Goal: Task Accomplishment & Management: Manage account settings

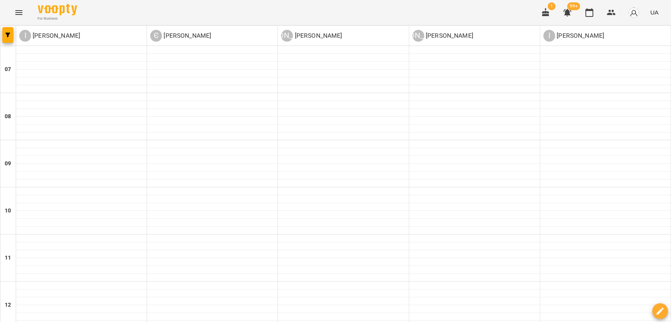
scroll to position [349, 0]
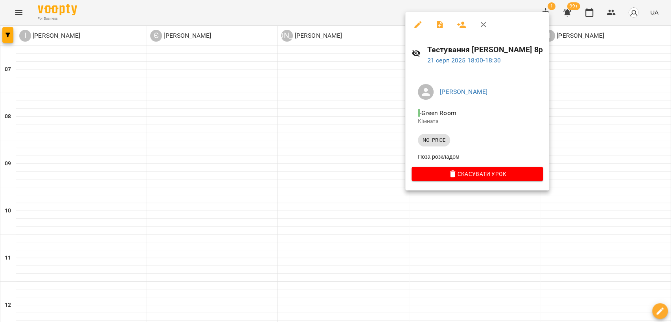
click at [24, 10] on div at bounding box center [335, 161] width 671 height 322
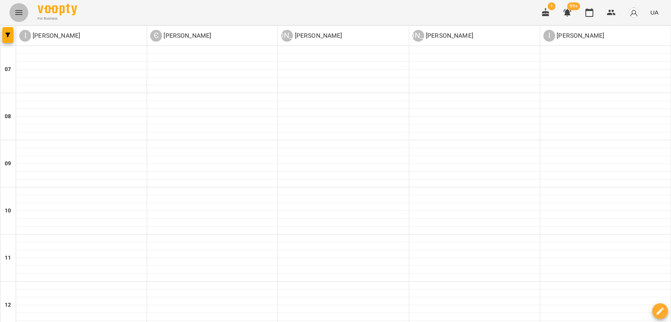
click at [24, 10] on button "Menu" at bounding box center [18, 12] width 19 height 19
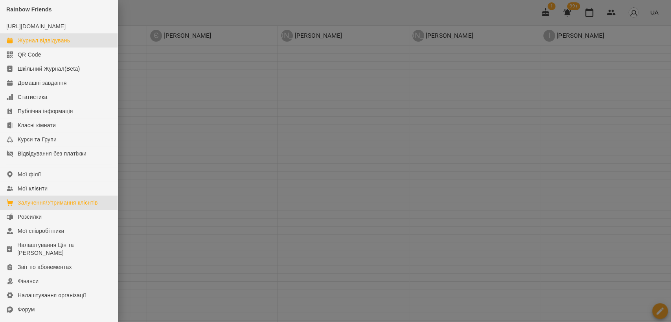
click at [54, 210] on link "Залучення/Утримання клієнтів" at bounding box center [59, 203] width 118 height 14
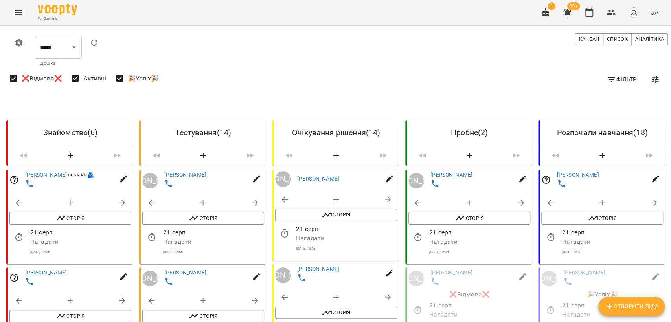
scroll to position [262, 0]
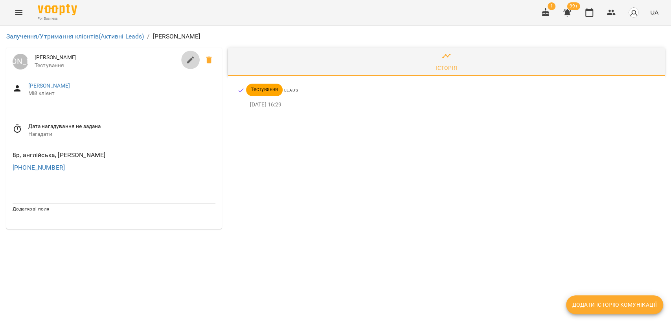
click at [181, 60] on button "button" at bounding box center [190, 60] width 19 height 19
select select "**"
select select "**********"
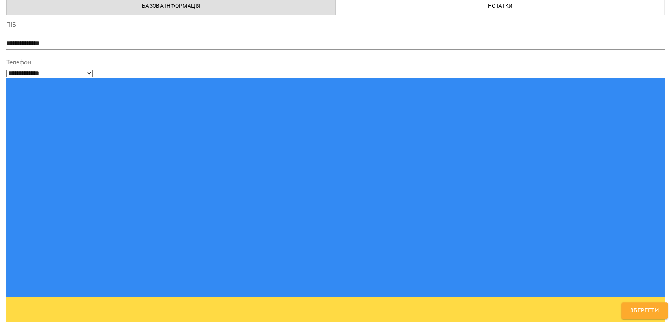
scroll to position [73, 0]
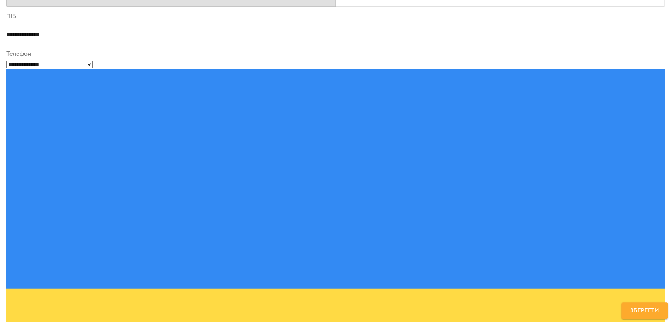
click at [130, 15] on label "ПІБ" at bounding box center [335, 16] width 658 height 6
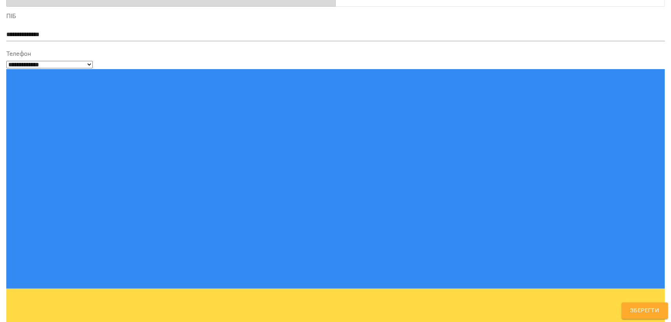
type textarea "**********"
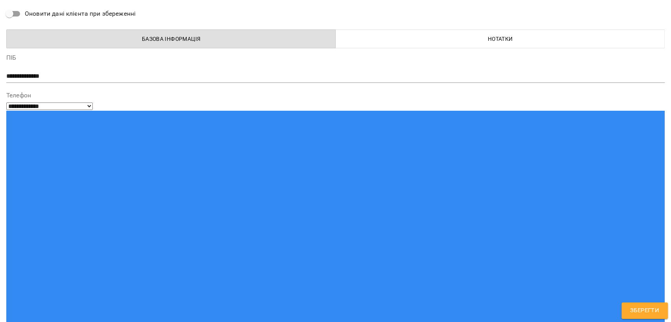
drag, startPoint x: 348, startPoint y: 226, endPoint x: 349, endPoint y: 244, distance: 18.9
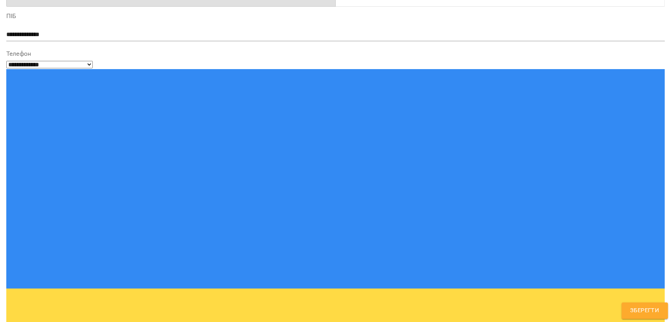
click at [645, 314] on span "Зберегти" at bounding box center [644, 311] width 29 height 10
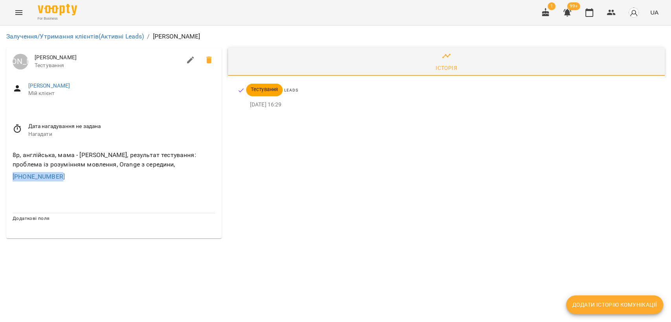
drag, startPoint x: 72, startPoint y: 176, endPoint x: 0, endPoint y: 176, distance: 71.9
click at [0, 176] on div "Залучення/Утримання клієнтів (Активні Leads) / [PERSON_NAME] [PERSON_NAME] [PER…" at bounding box center [335, 135] width 671 height 219
copy link "[PHONE_NUMBER]"
click at [151, 95] on span "Мій клієнт" at bounding box center [121, 94] width 187 height 8
drag, startPoint x: 76, startPoint y: 54, endPoint x: 9, endPoint y: 58, distance: 66.9
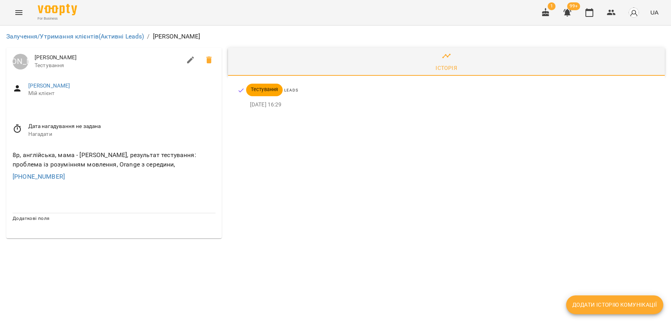
click at [9, 58] on div "[PERSON_NAME] [PERSON_NAME] Тестування" at bounding box center [113, 62] width 215 height 28
copy span "[PERSON_NAME]"
drag, startPoint x: 126, startPoint y: 174, endPoint x: 112, endPoint y: 168, distance: 14.6
click at [109, 168] on div "8р, англійська, мама - [PERSON_NAME], результат тестування: проблема із розумін…" at bounding box center [114, 166] width 206 height 34
click at [215, 169] on div "8р, англійська, мама - [PERSON_NAME], результат тестування: проблема із розумін…" at bounding box center [114, 160] width 206 height 22
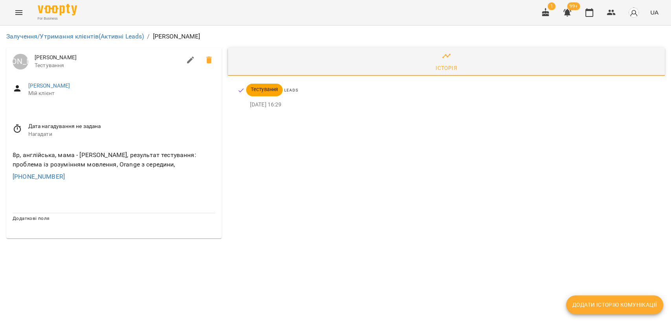
drag, startPoint x: 187, startPoint y: 165, endPoint x: 6, endPoint y: 154, distance: 181.1
click at [6, 154] on div "8р, англійська, мама - [PERSON_NAME], результат тестування: проблема із розумін…" at bounding box center [113, 166] width 215 height 44
copy div "8р, англійська, мама - [PERSON_NAME], результат тестування: проблема із розумін…"
click at [394, 226] on div "Історія Тестування Leads [DATE] 16:29" at bounding box center [446, 142] width 443 height 197
click at [88, 39] on link "Залучення/Утримання клієнтів (Активні Leads)" at bounding box center [75, 36] width 138 height 7
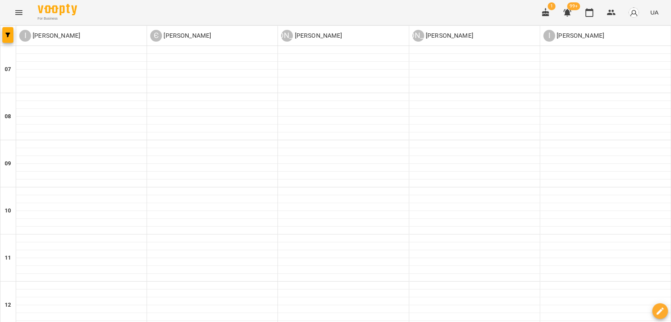
scroll to position [393, 0]
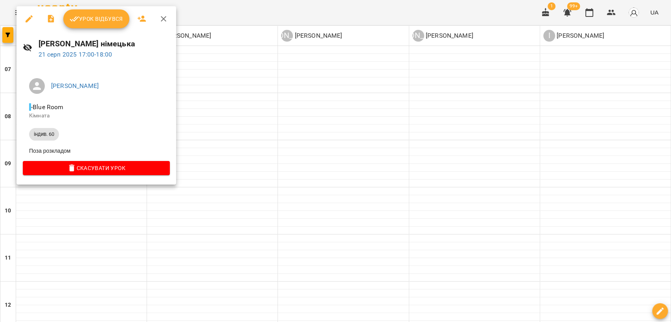
click at [169, 212] on div at bounding box center [335, 161] width 671 height 322
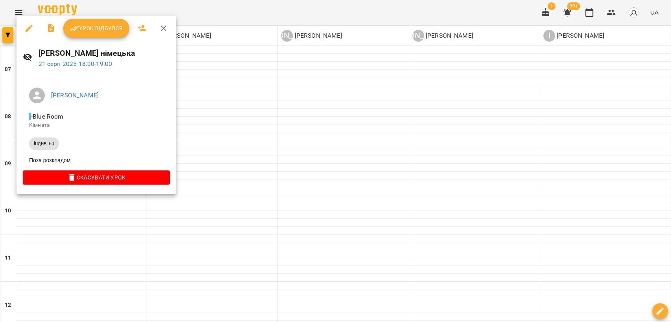
click at [277, 204] on div at bounding box center [335, 161] width 671 height 322
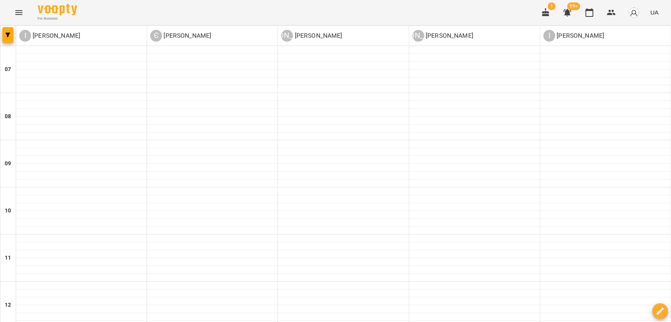
scroll to position [480, 0]
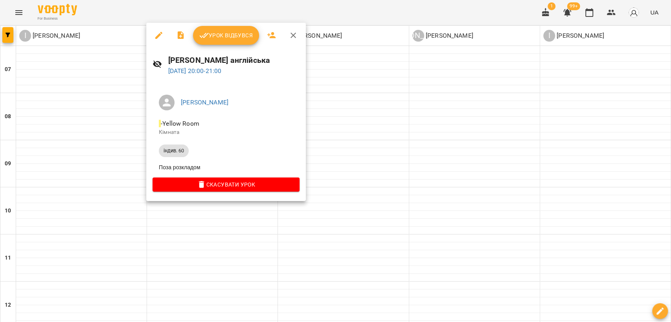
click at [228, 220] on div at bounding box center [335, 161] width 671 height 322
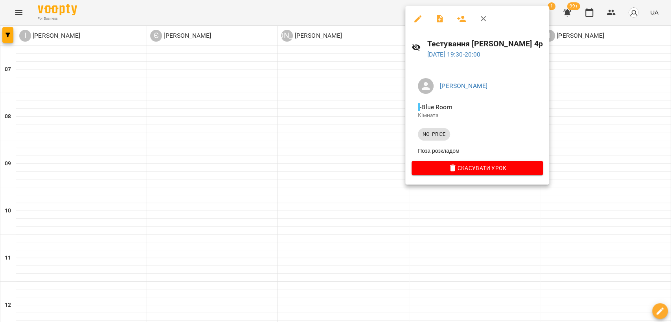
click at [378, 168] on div at bounding box center [335, 161] width 671 height 322
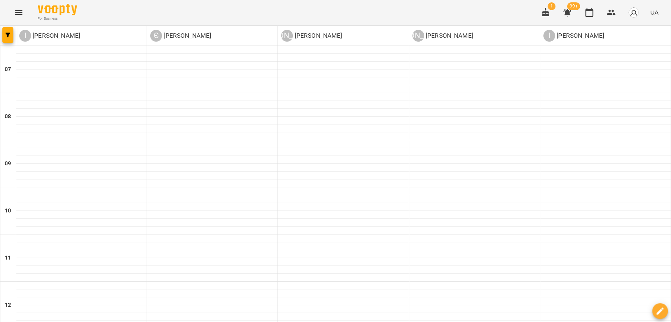
scroll to position [483, 0]
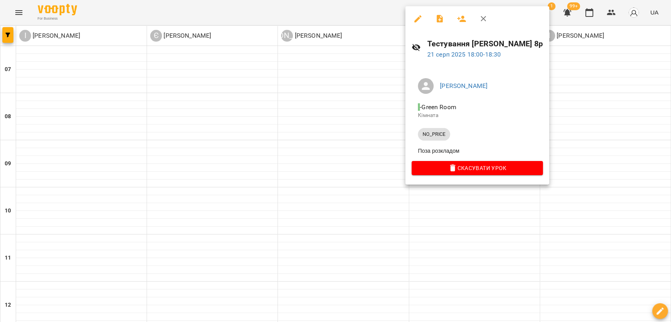
click at [331, 156] on div at bounding box center [335, 161] width 671 height 322
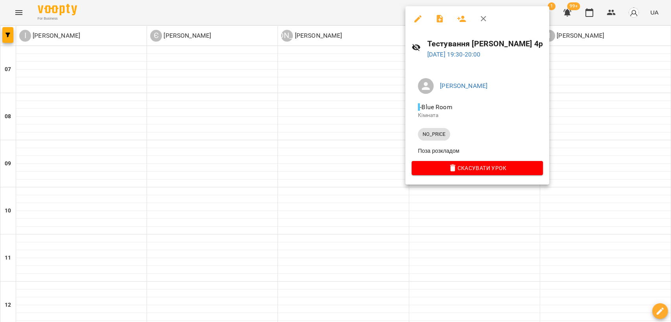
click at [235, 176] on div at bounding box center [335, 161] width 671 height 322
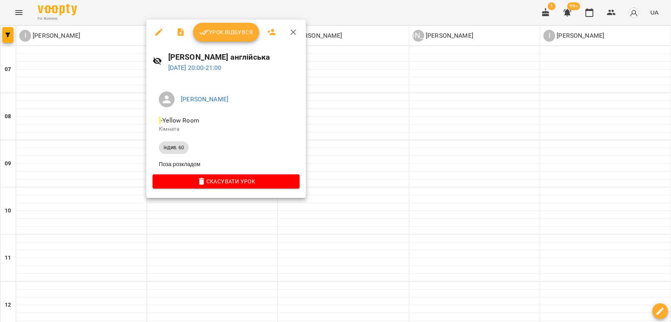
click at [180, 211] on div at bounding box center [335, 161] width 671 height 322
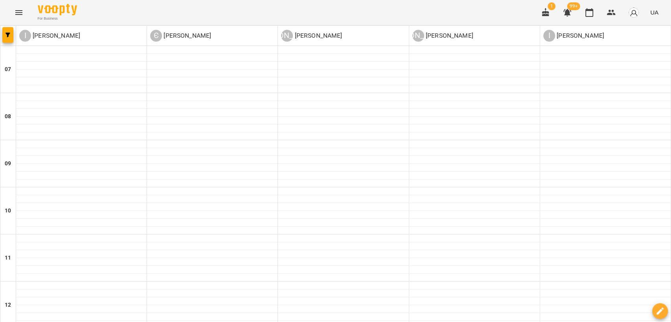
scroll to position [440, 0]
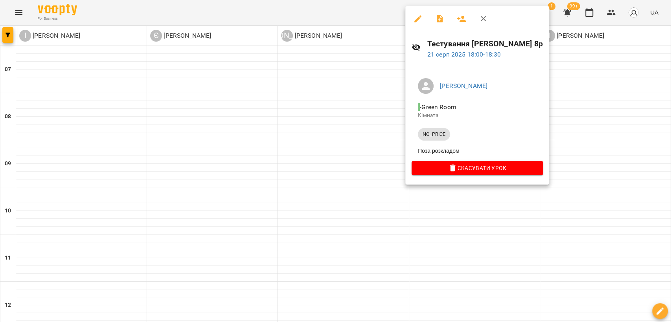
click at [317, 149] on div at bounding box center [335, 161] width 671 height 322
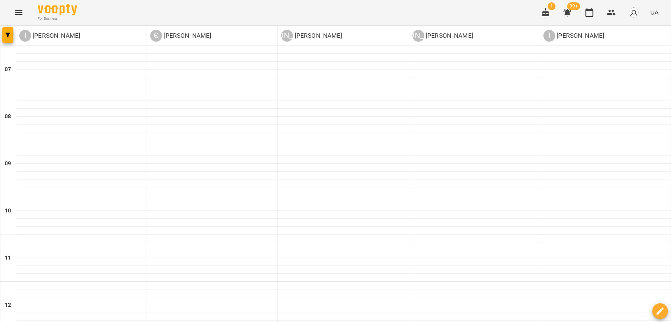
scroll to position [483, 0]
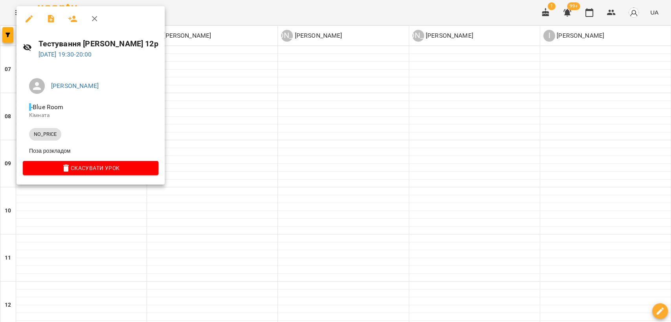
click at [265, 161] on div at bounding box center [335, 161] width 671 height 322
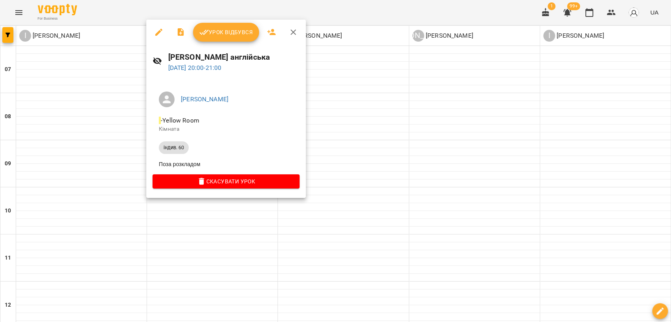
click at [385, 171] on div at bounding box center [335, 161] width 671 height 322
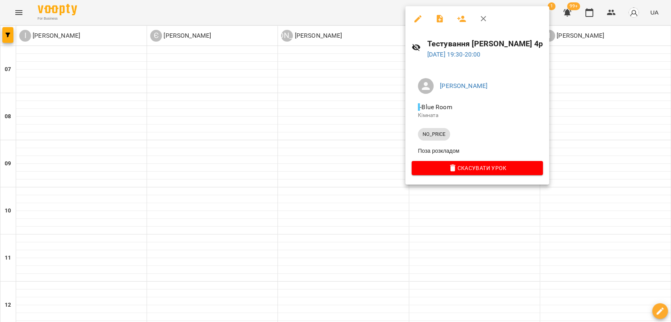
click at [369, 129] on div at bounding box center [335, 161] width 671 height 322
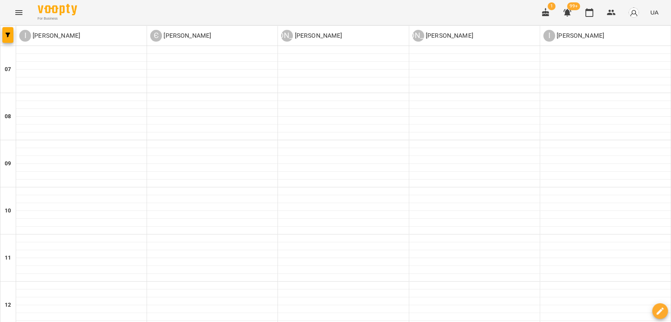
scroll to position [483, 0]
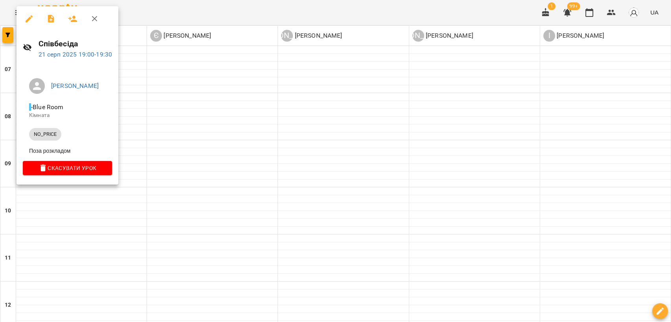
click at [191, 21] on div at bounding box center [335, 161] width 671 height 322
